Goal: Information Seeking & Learning: Understand process/instructions

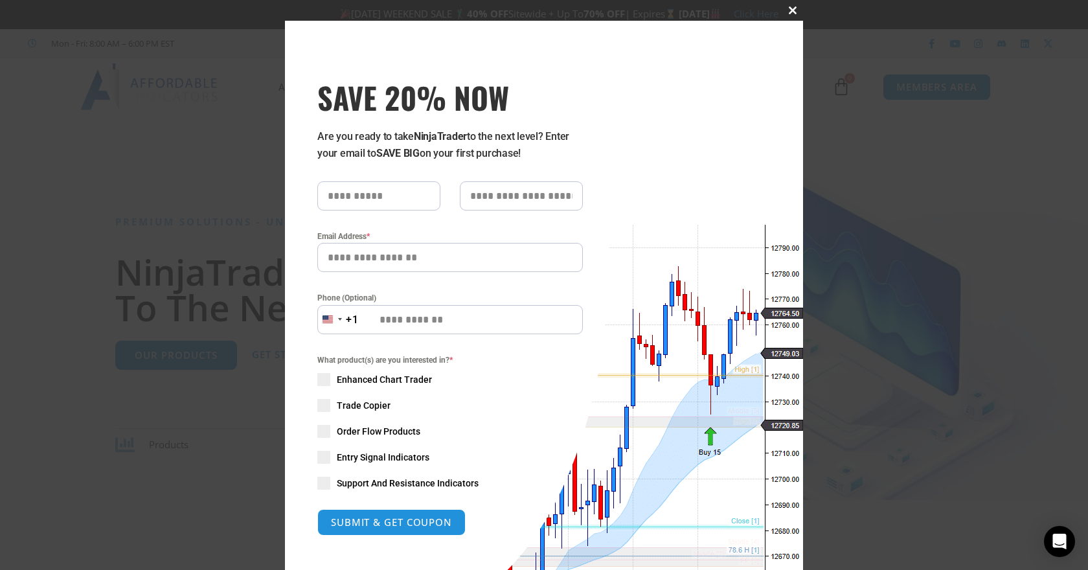
click at [790, 10] on span at bounding box center [792, 10] width 21 height 8
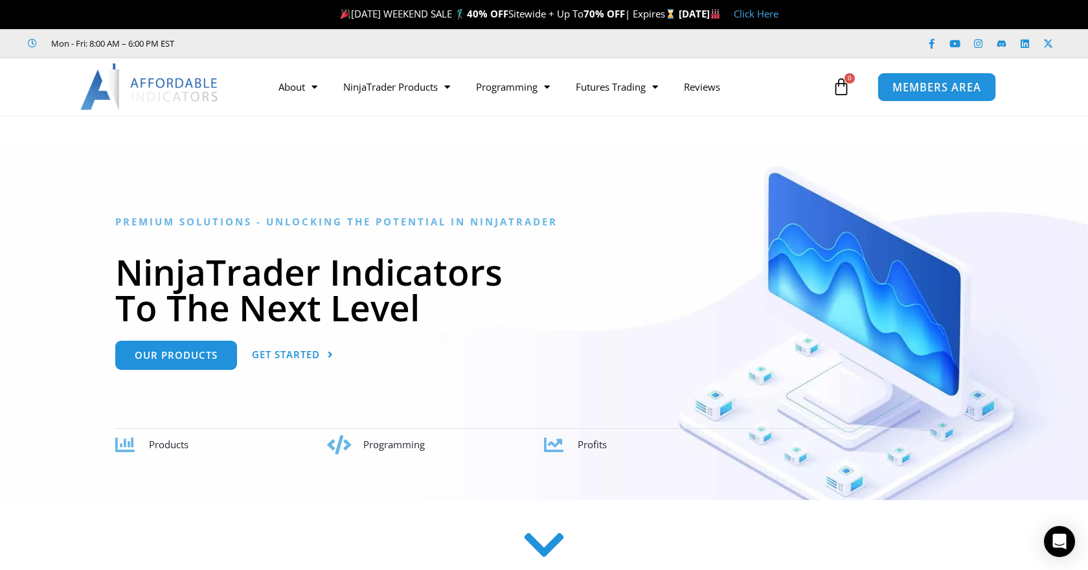
click at [900, 79] on link "MEMBERS AREA" at bounding box center [936, 86] width 118 height 29
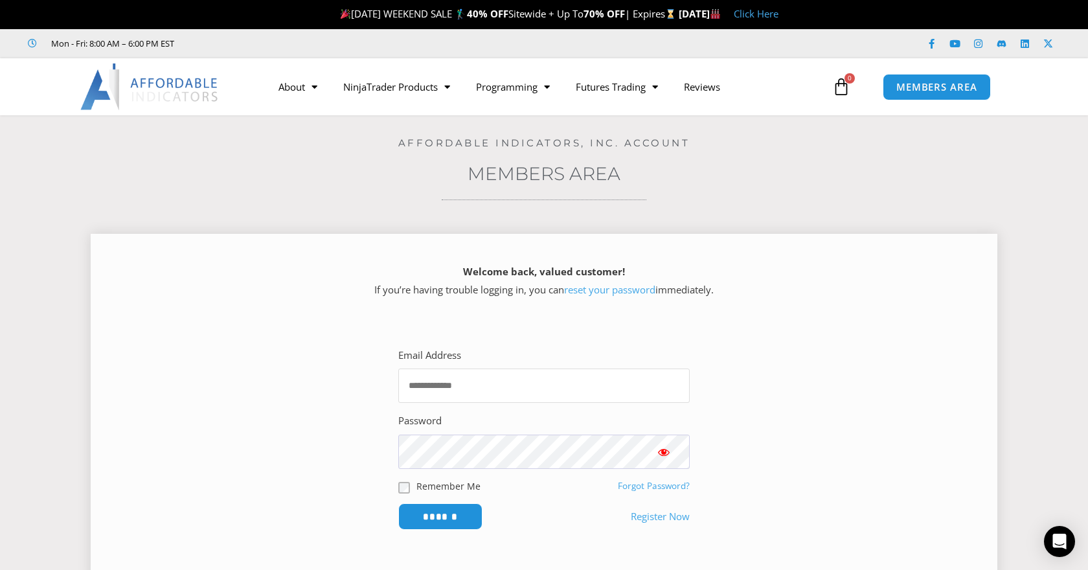
type input "**********"
click at [445, 526] on input "******" at bounding box center [440, 516] width 89 height 28
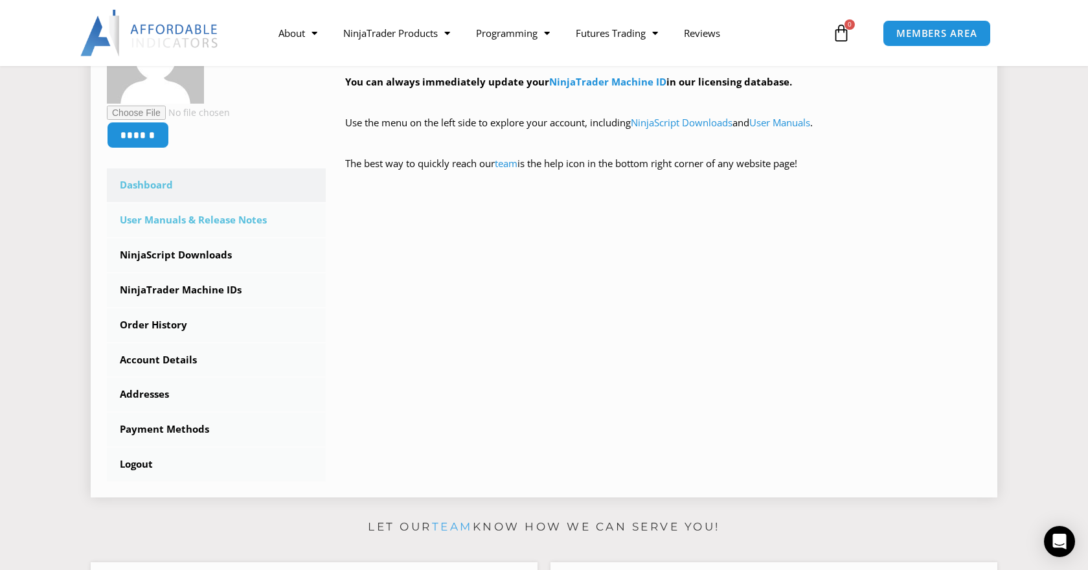
scroll to position [276, 0]
click at [152, 323] on link "Order History" at bounding box center [216, 324] width 219 height 34
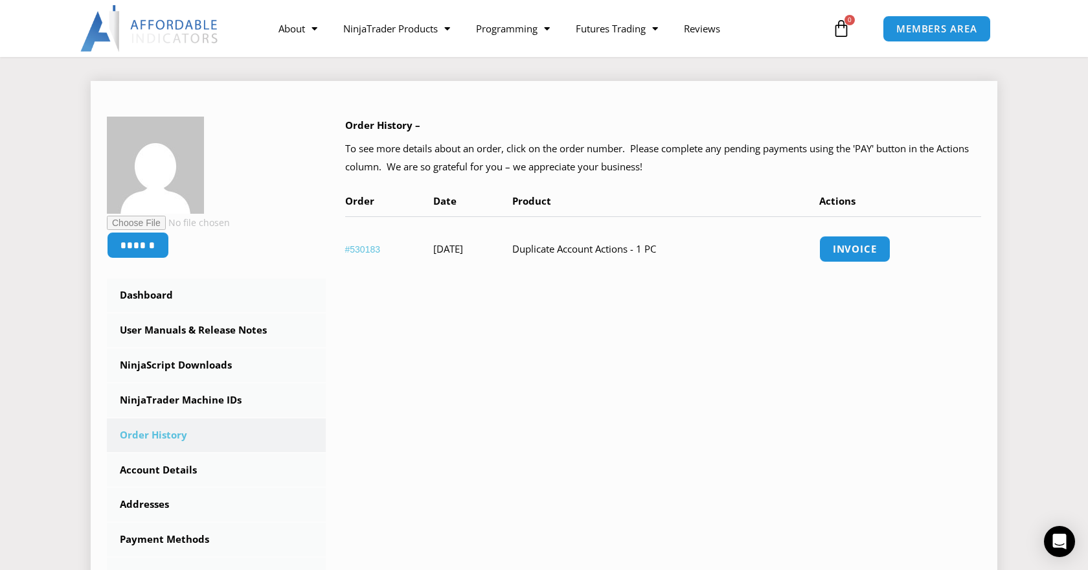
scroll to position [153, 0]
click at [172, 361] on link "NinjaScript Downloads" at bounding box center [216, 365] width 219 height 34
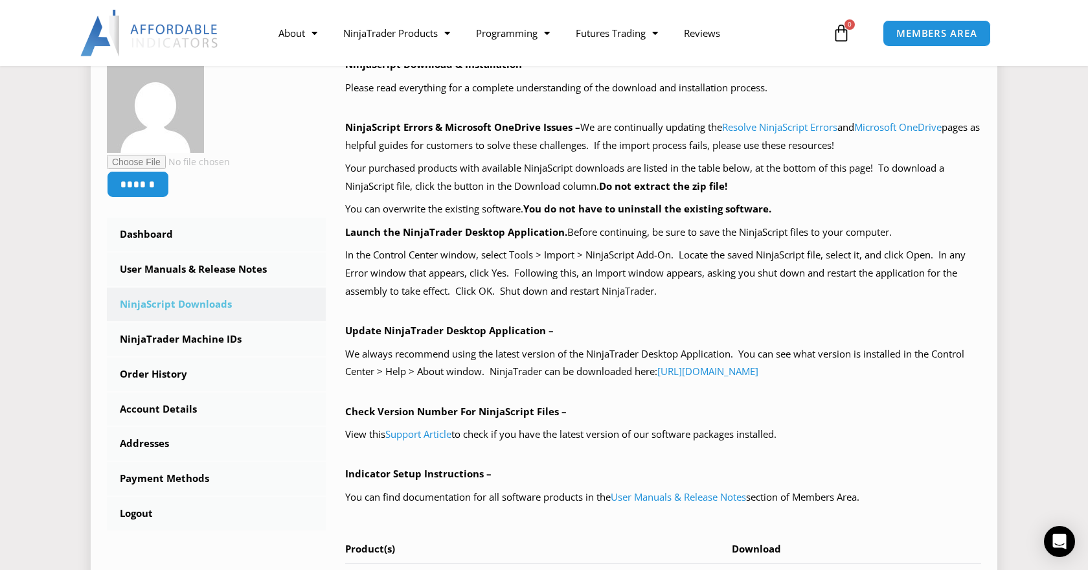
scroll to position [173, 0]
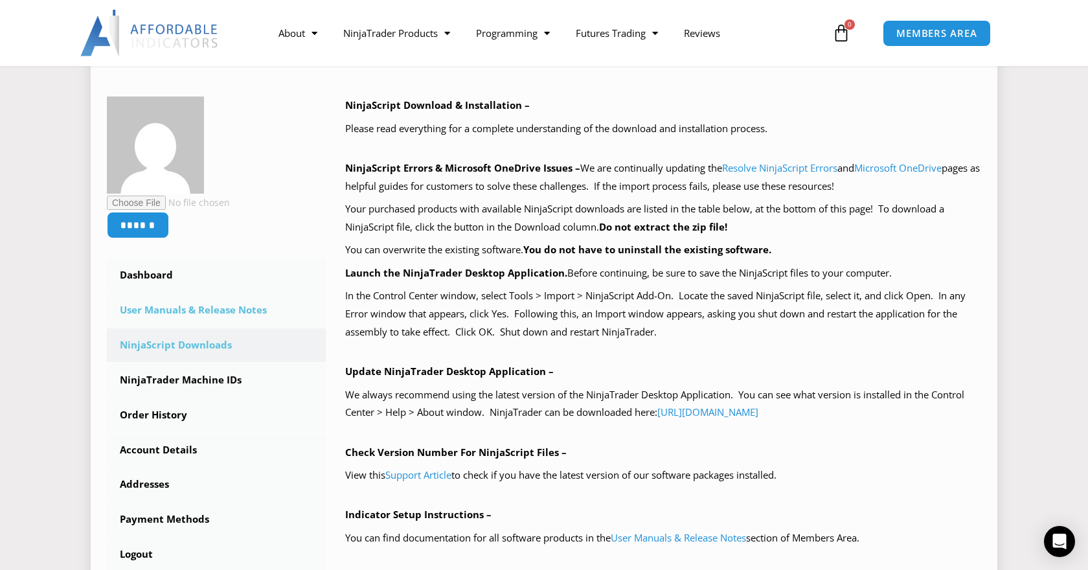
click at [183, 311] on link "User Manuals & Release Notes" at bounding box center [216, 310] width 219 height 34
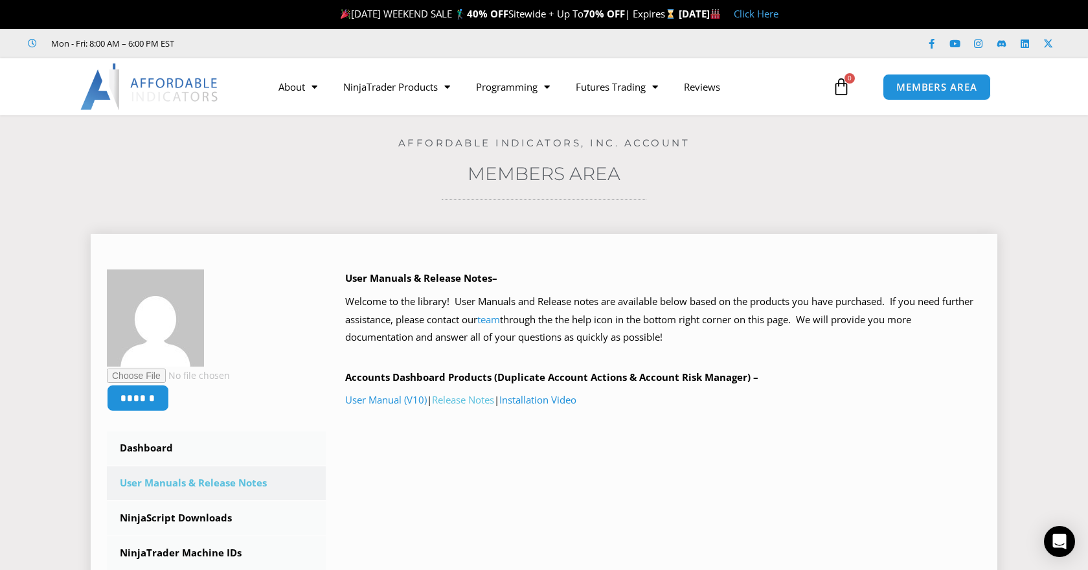
click at [465, 396] on link "Release Notes" at bounding box center [463, 399] width 62 height 13
click at [374, 397] on link "User Manual (V10)" at bounding box center [386, 399] width 82 height 13
